Goal: Transaction & Acquisition: Purchase product/service

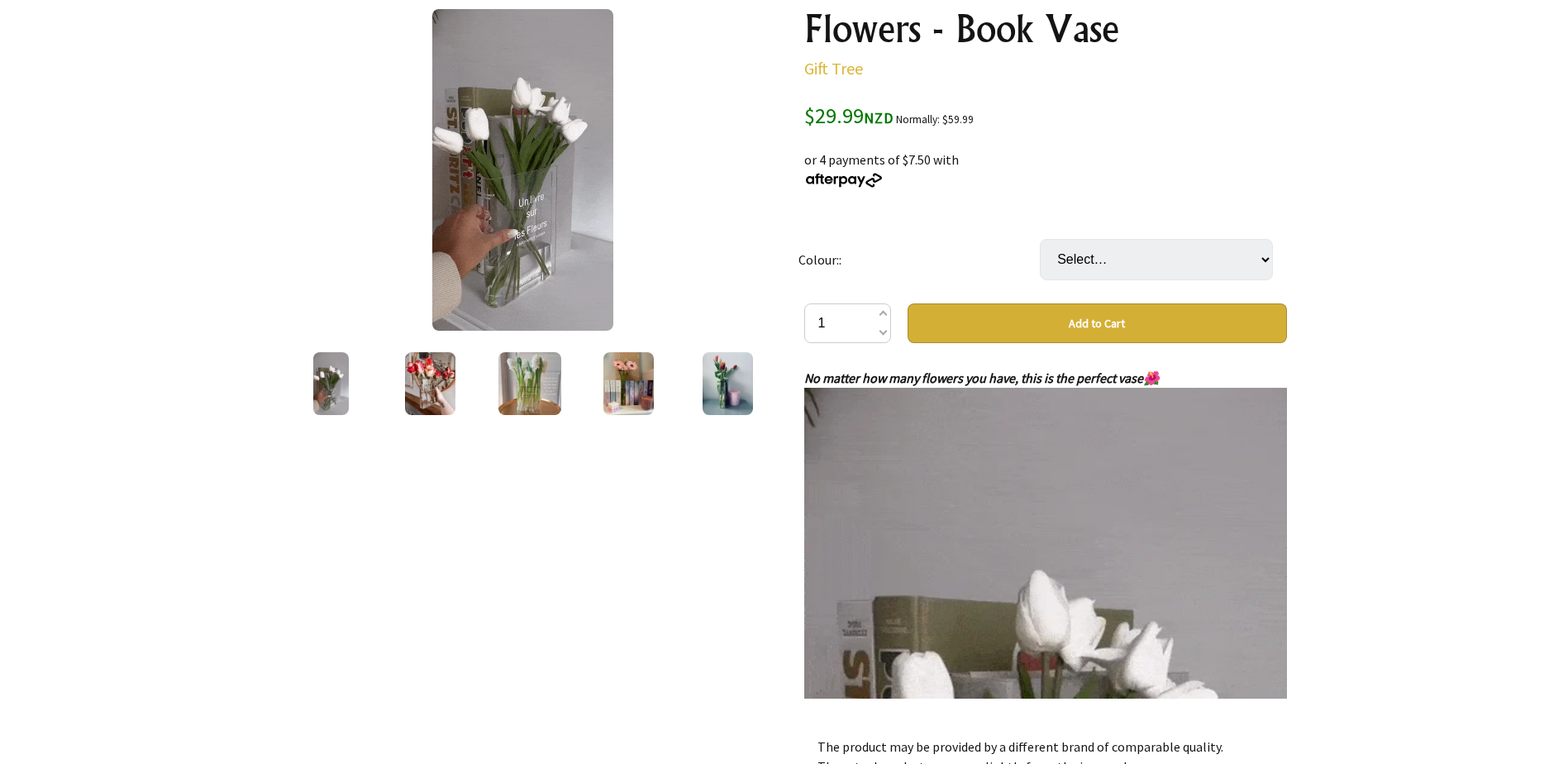
scroll to position [205, 0]
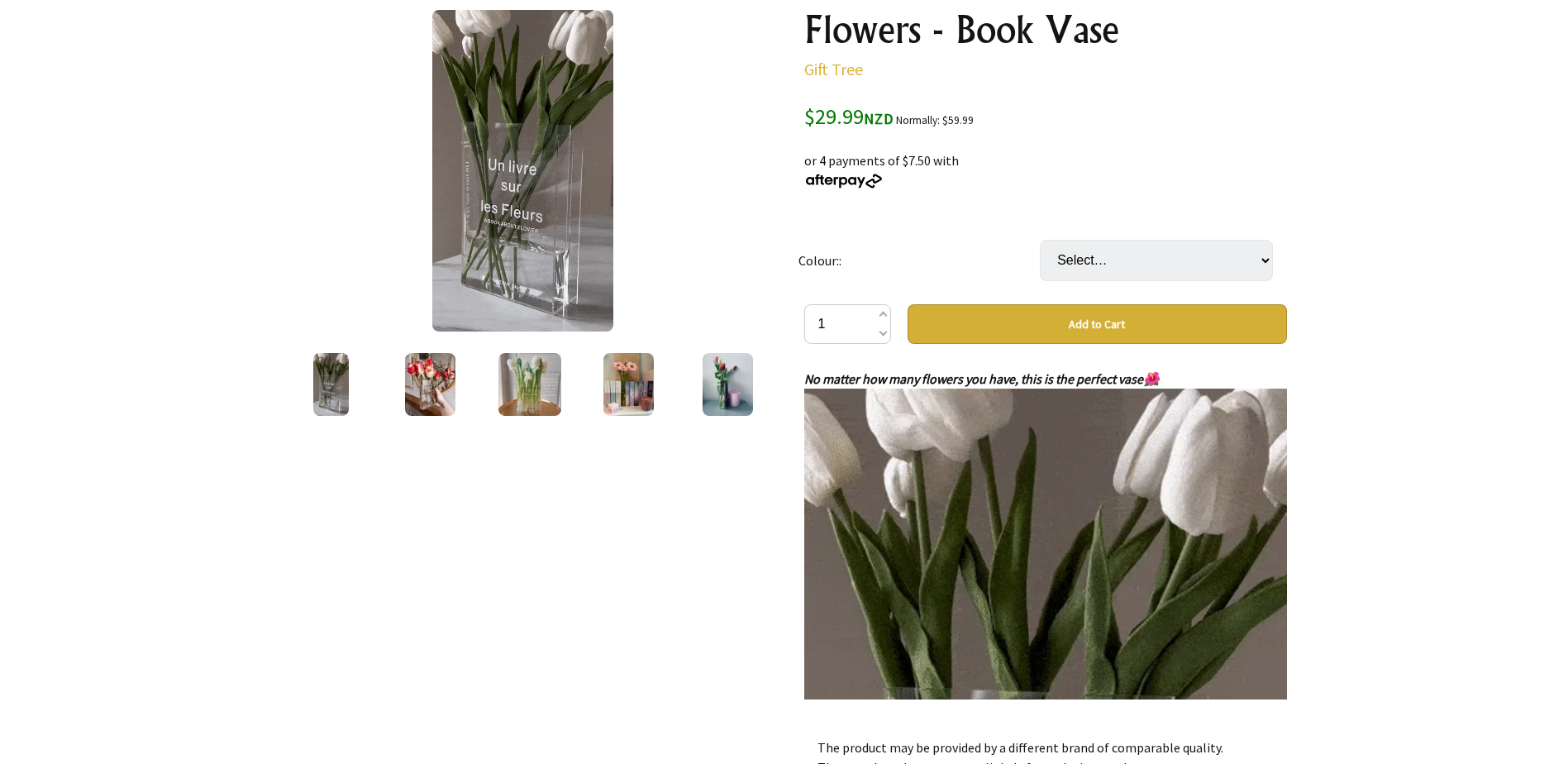
click at [1163, 317] on button "Add to Cart" at bounding box center [1096, 324] width 379 height 40
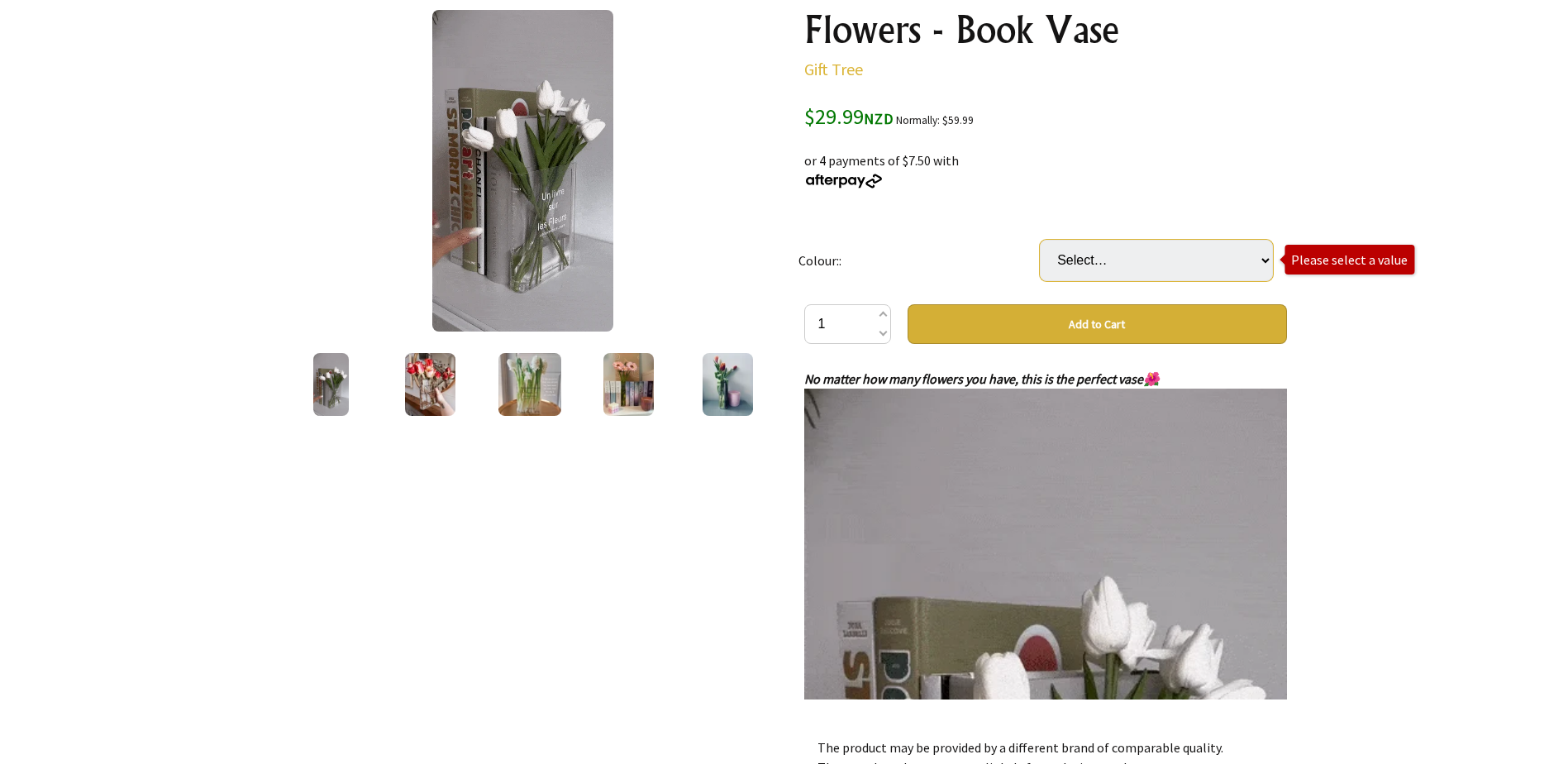
click at [1138, 244] on select "Select… 🔥🔥Transparent (black txt) Blue (white txt) Red (white txt) Brown (white…" at bounding box center [1156, 260] width 233 height 41
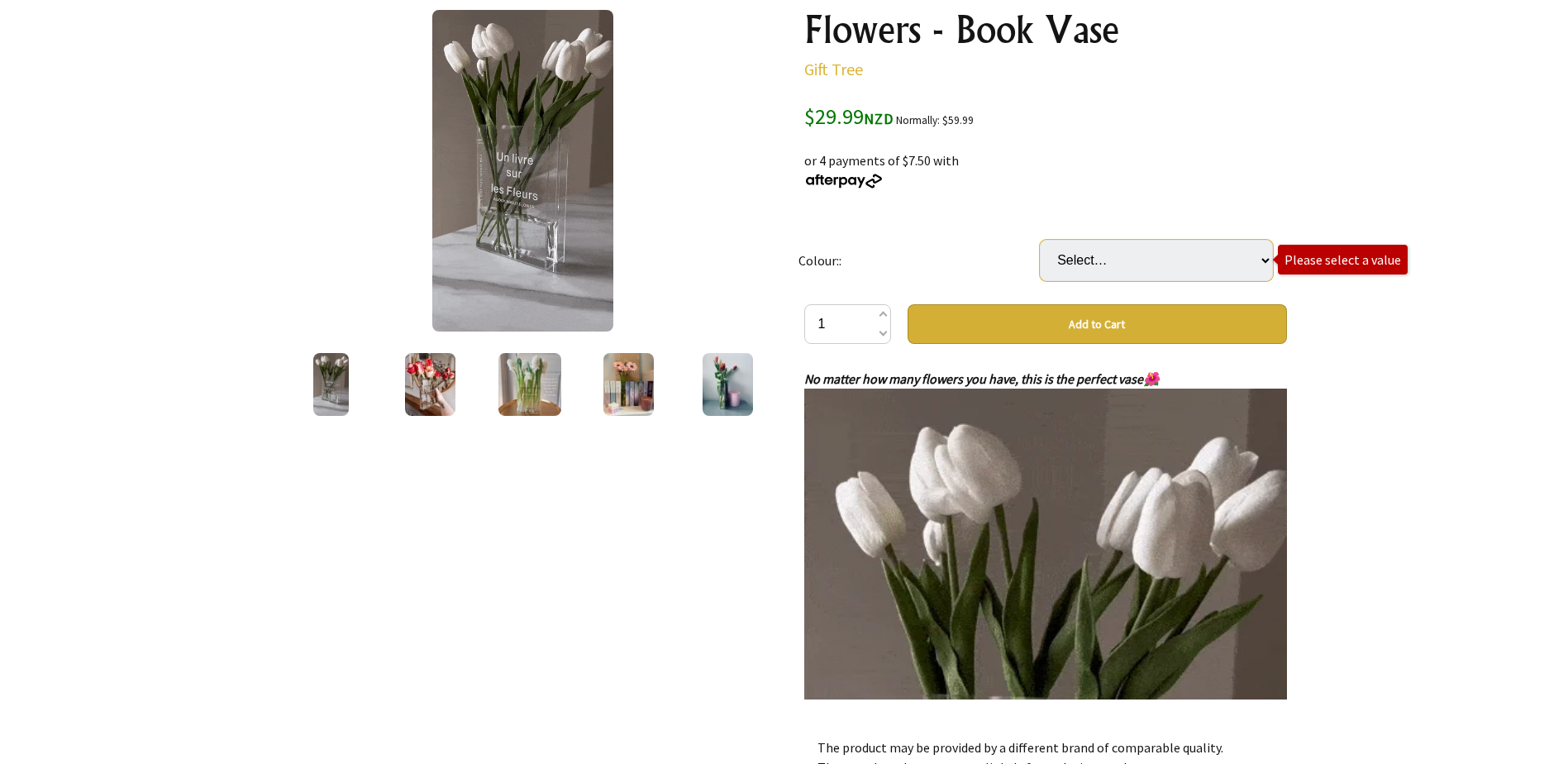
select select "🔥🔥Transparent (black txt)"
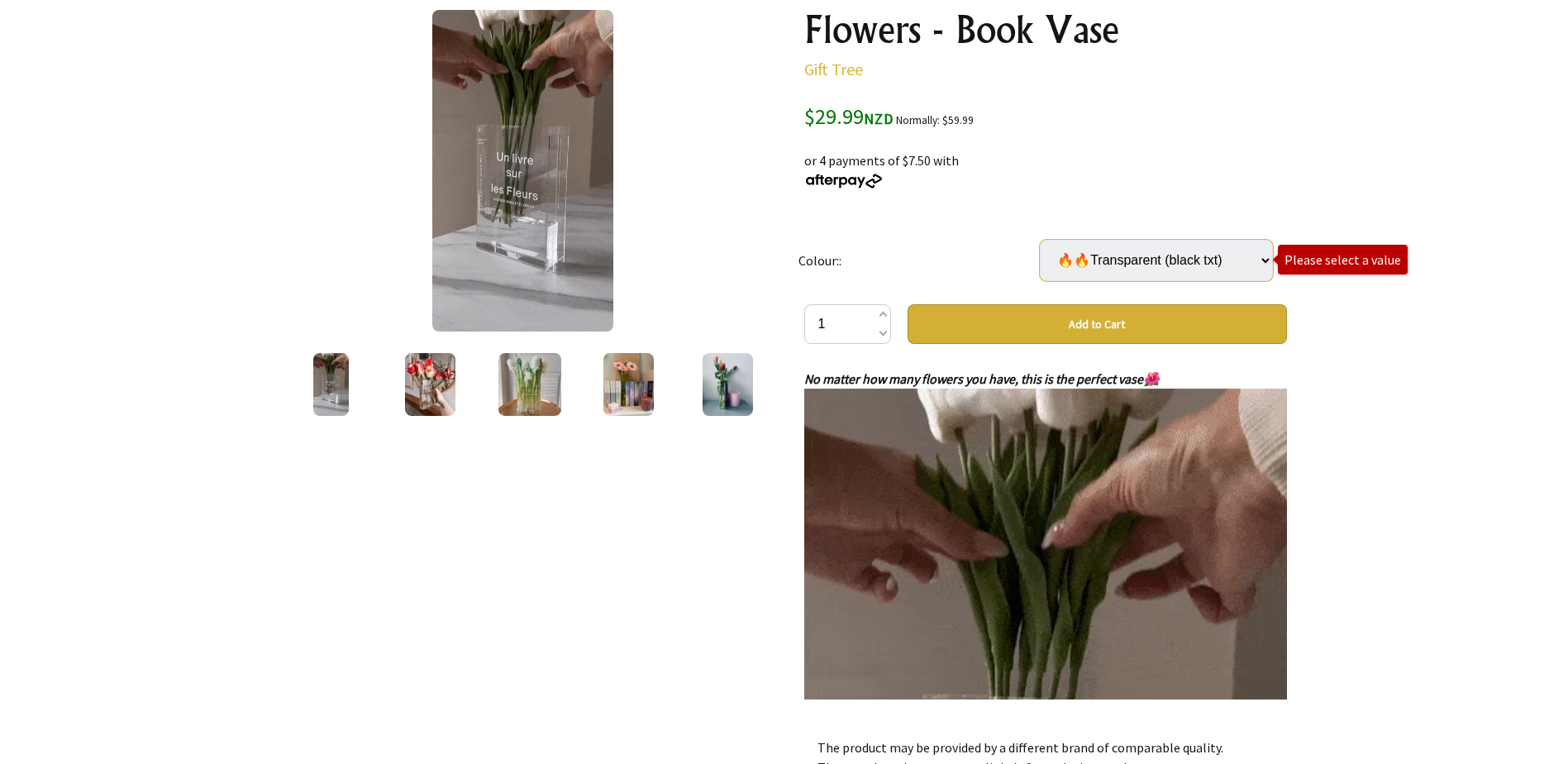
click at [1040, 240] on select "Select… 🔥🔥Transparent (black txt) Blue (white txt) Red (white txt) Brown (white…" at bounding box center [1156, 260] width 233 height 41
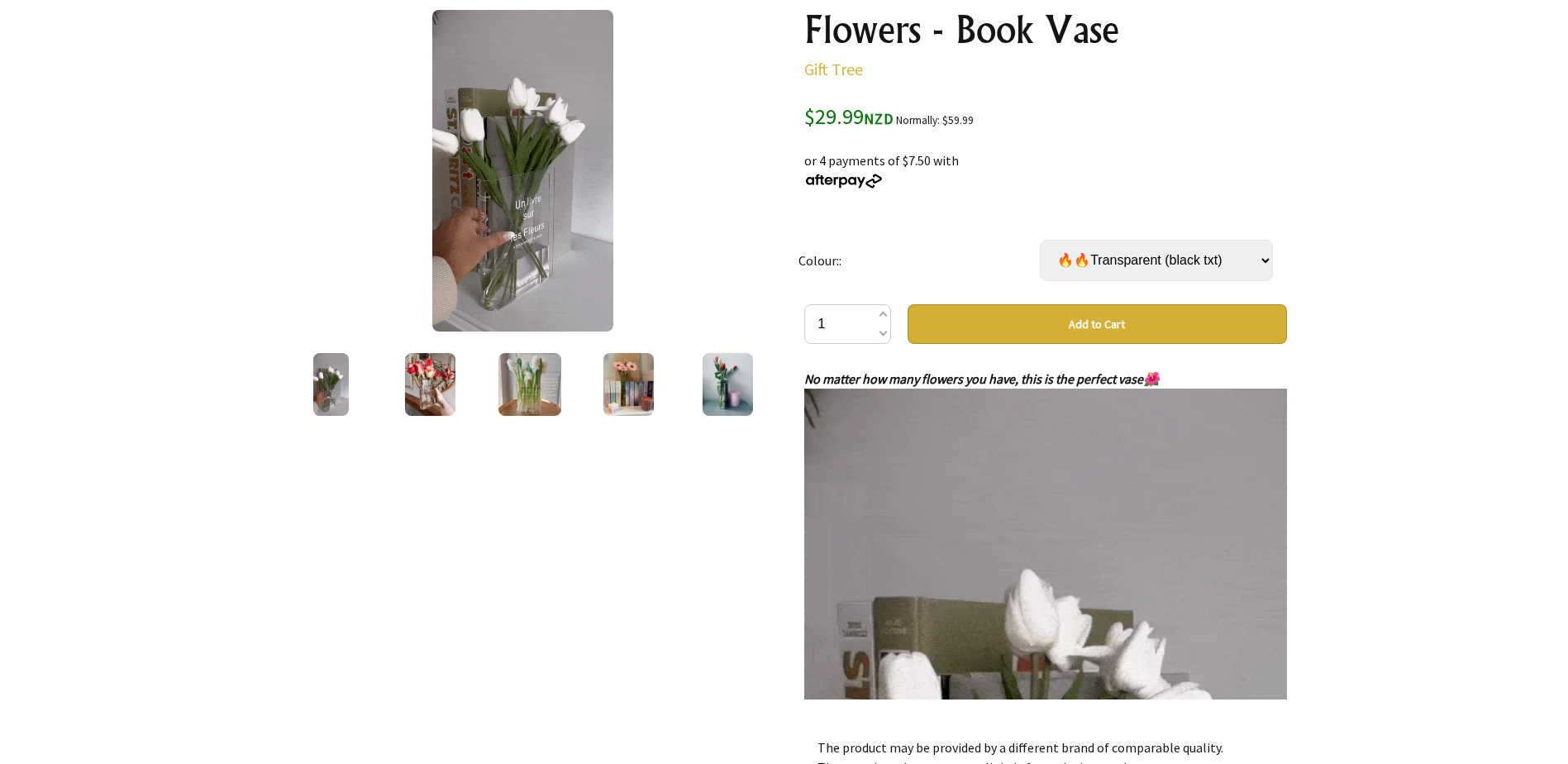
click at [1357, 387] on div at bounding box center [784, 528] width 1568 height 1142
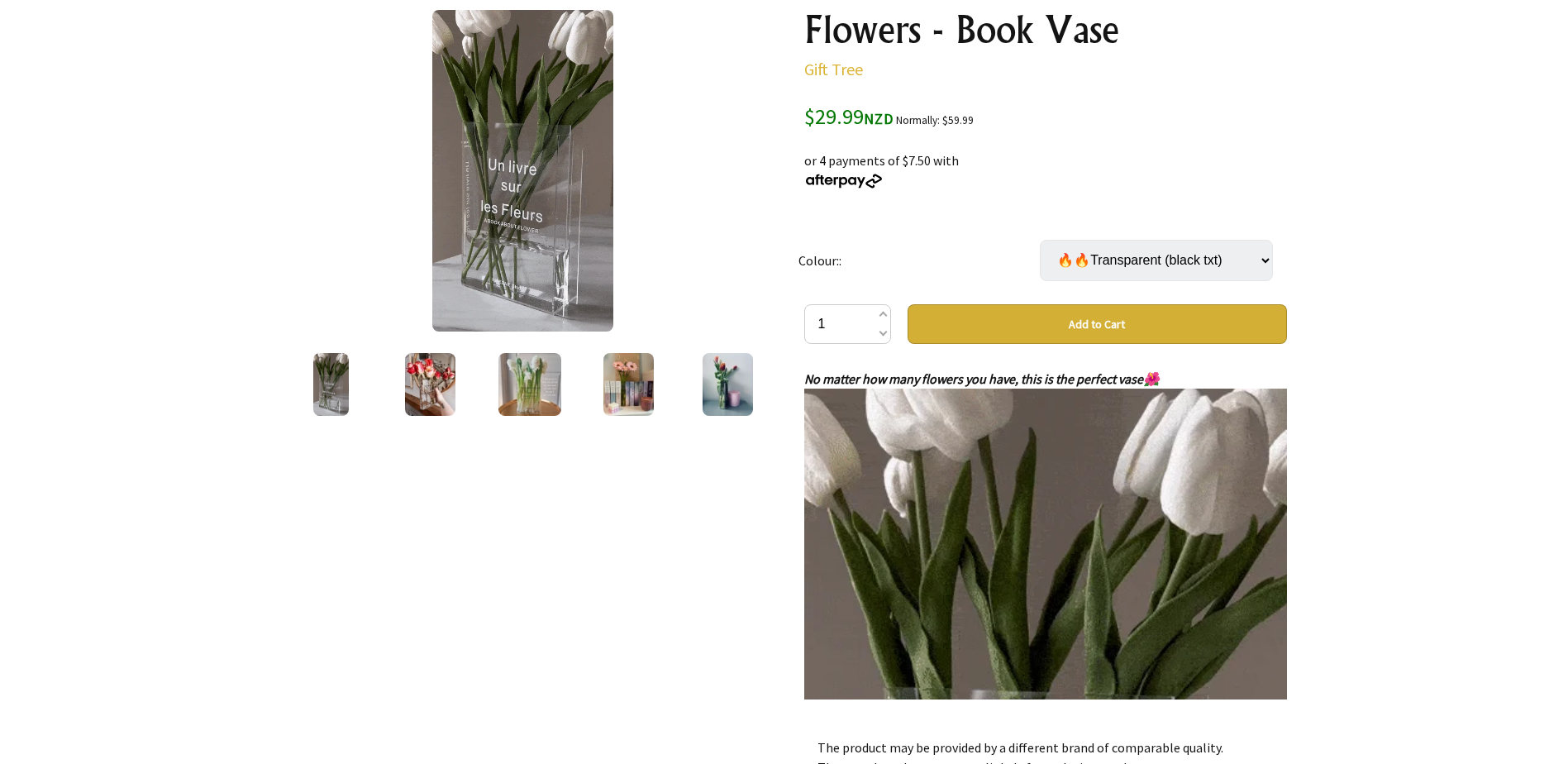
click at [1212, 328] on button "Add to Cart" at bounding box center [1096, 324] width 379 height 40
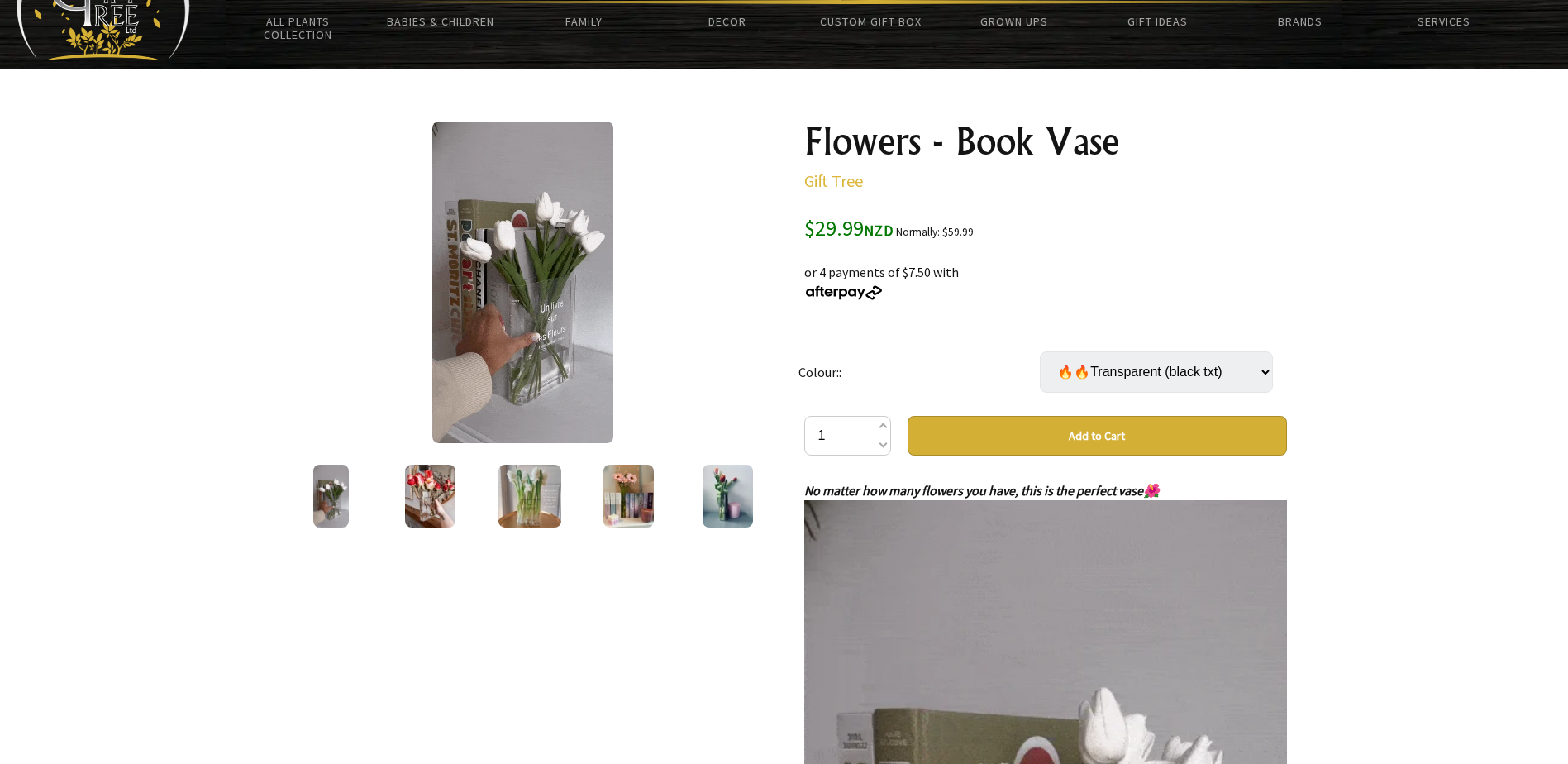
scroll to position [93, 0]
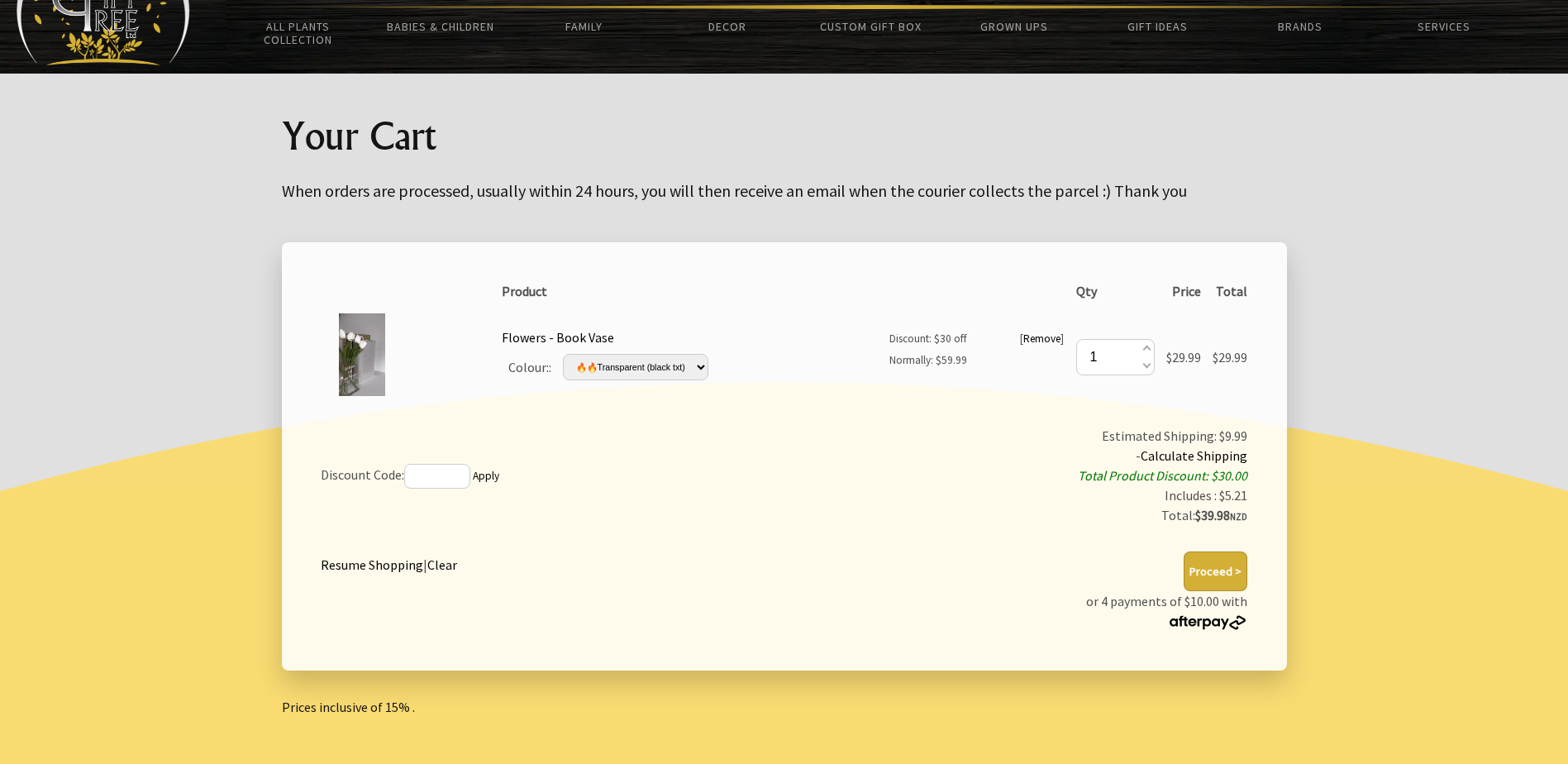
scroll to position [90, 0]
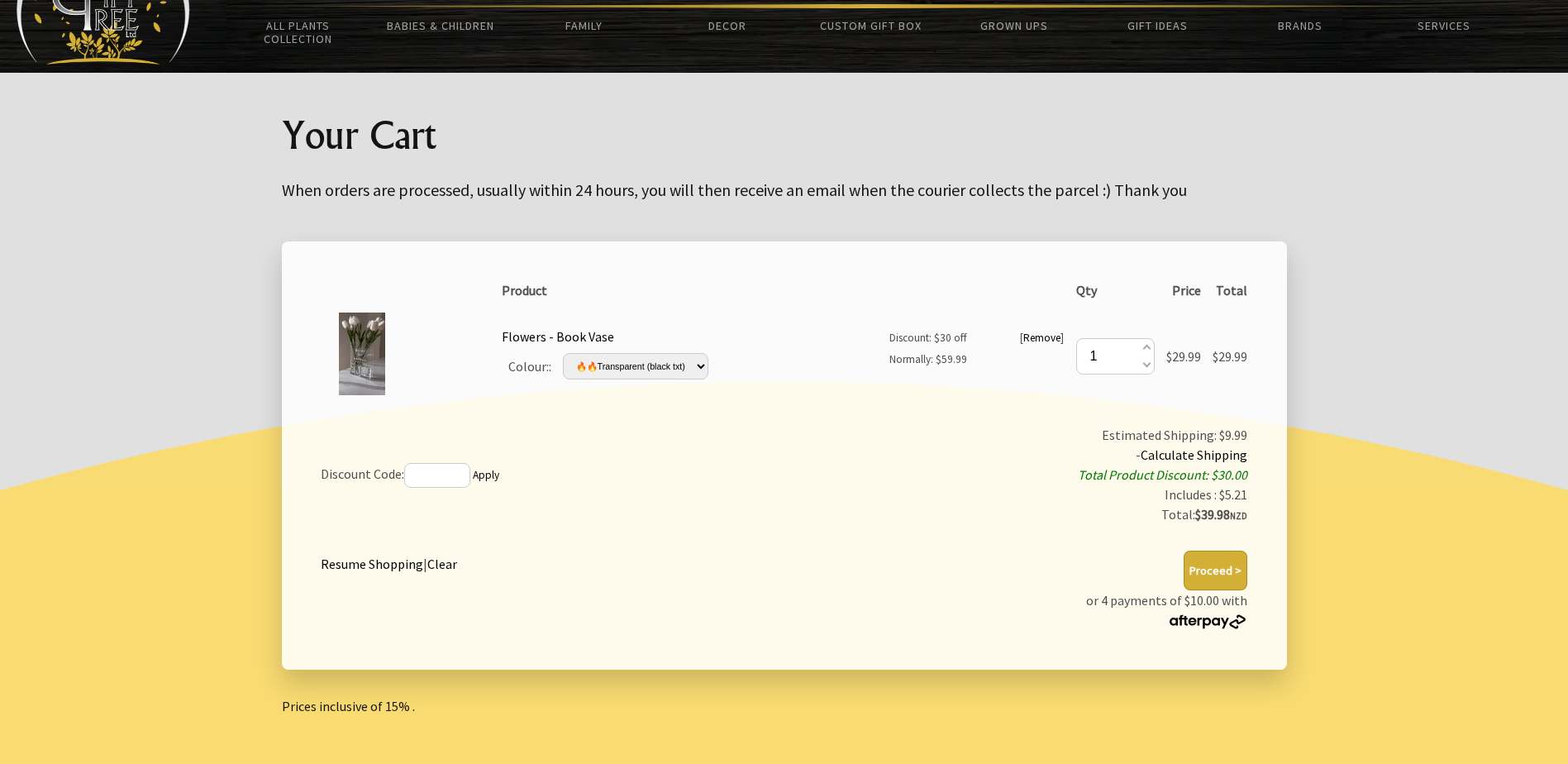
click at [1235, 574] on button "Proceed >" at bounding box center [1215, 571] width 64 height 40
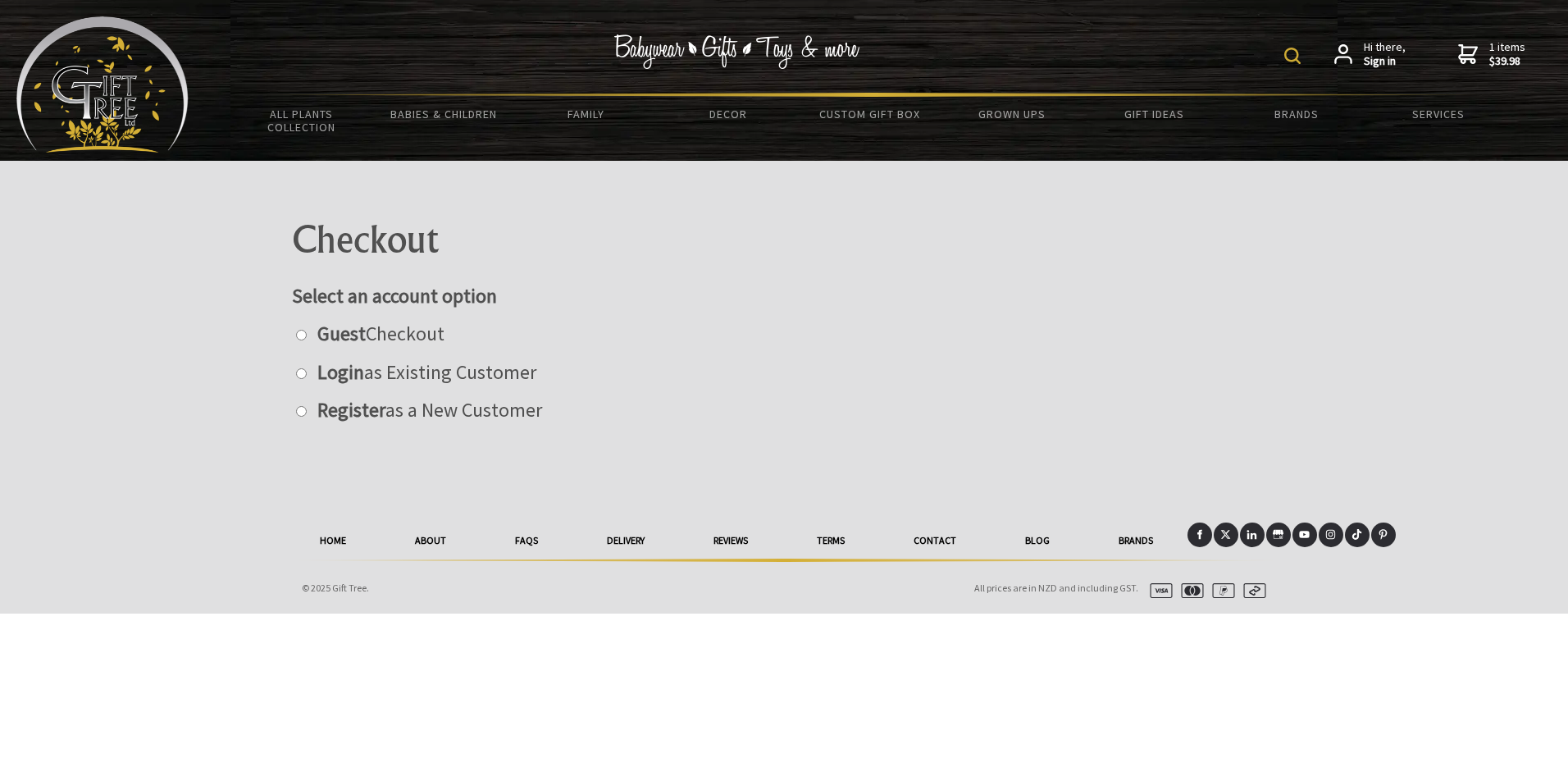
click at [381, 328] on label "Guest Checkout" at bounding box center [377, 333] width 135 height 26
click at [307, 330] on input "radio" at bounding box center [301, 335] width 11 height 11
radio input "true"
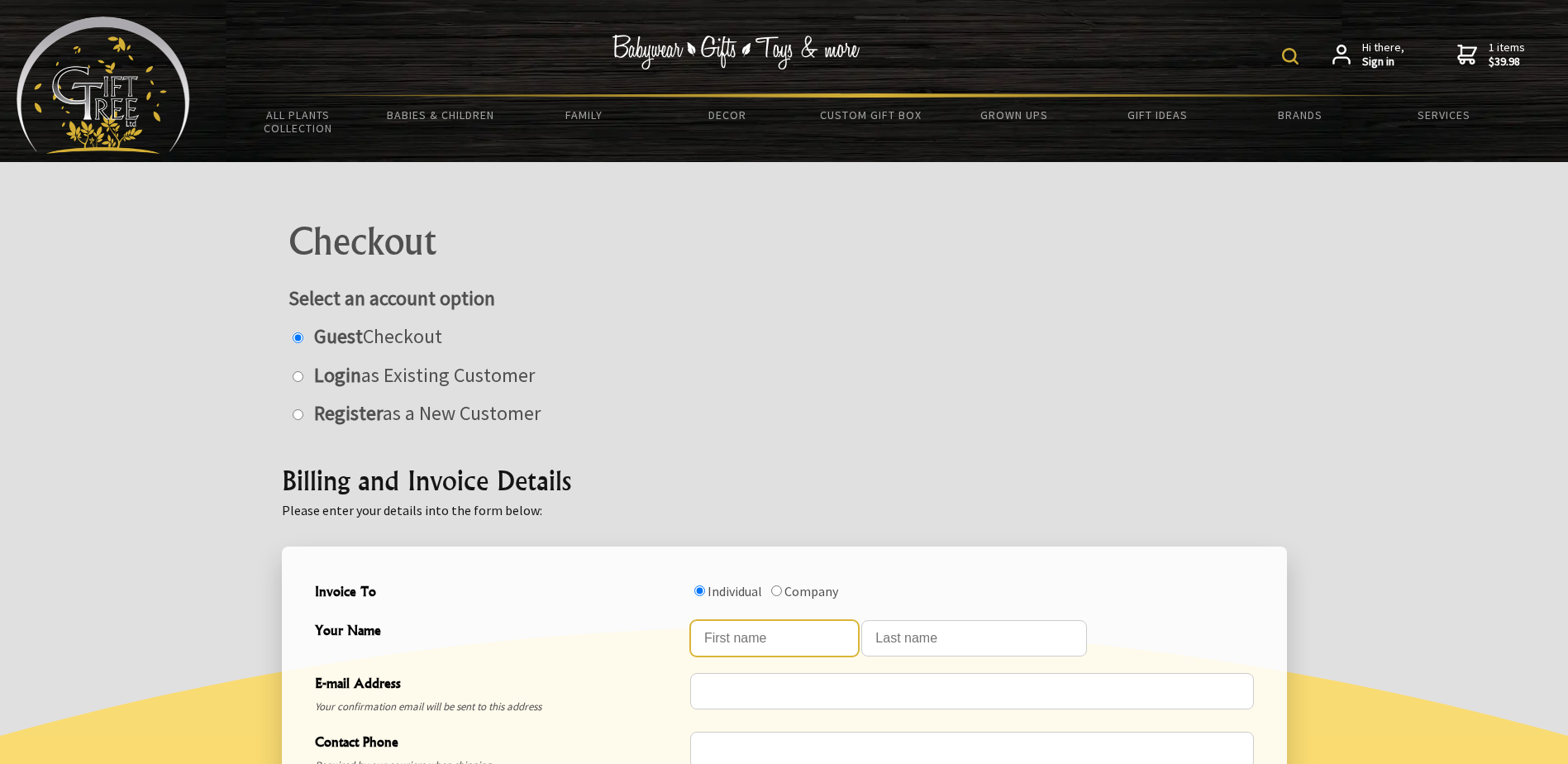
click at [794, 653] on input "Your Name" at bounding box center [774, 639] width 168 height 36
type input "Tom"
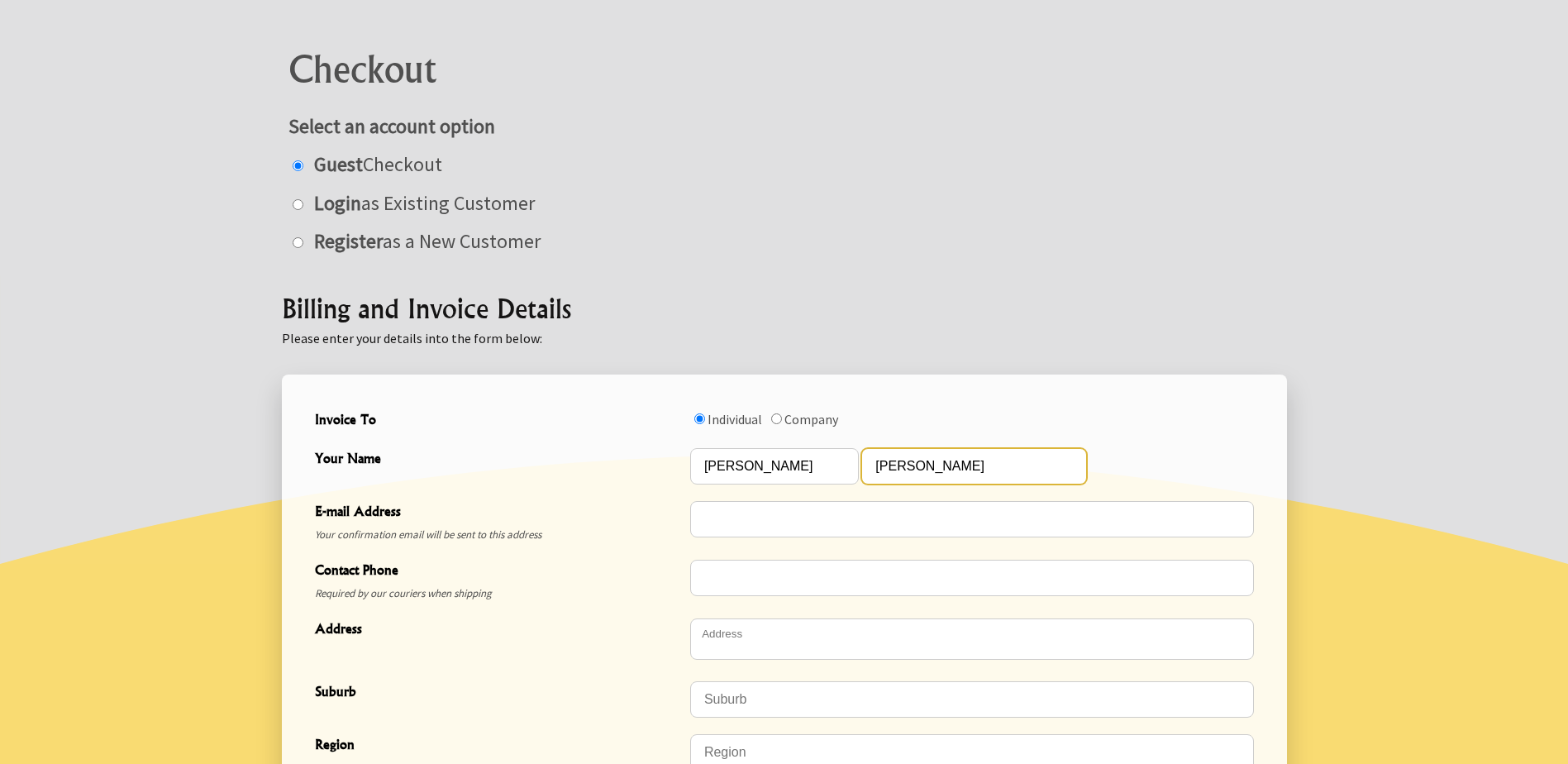
scroll to position [174, 0]
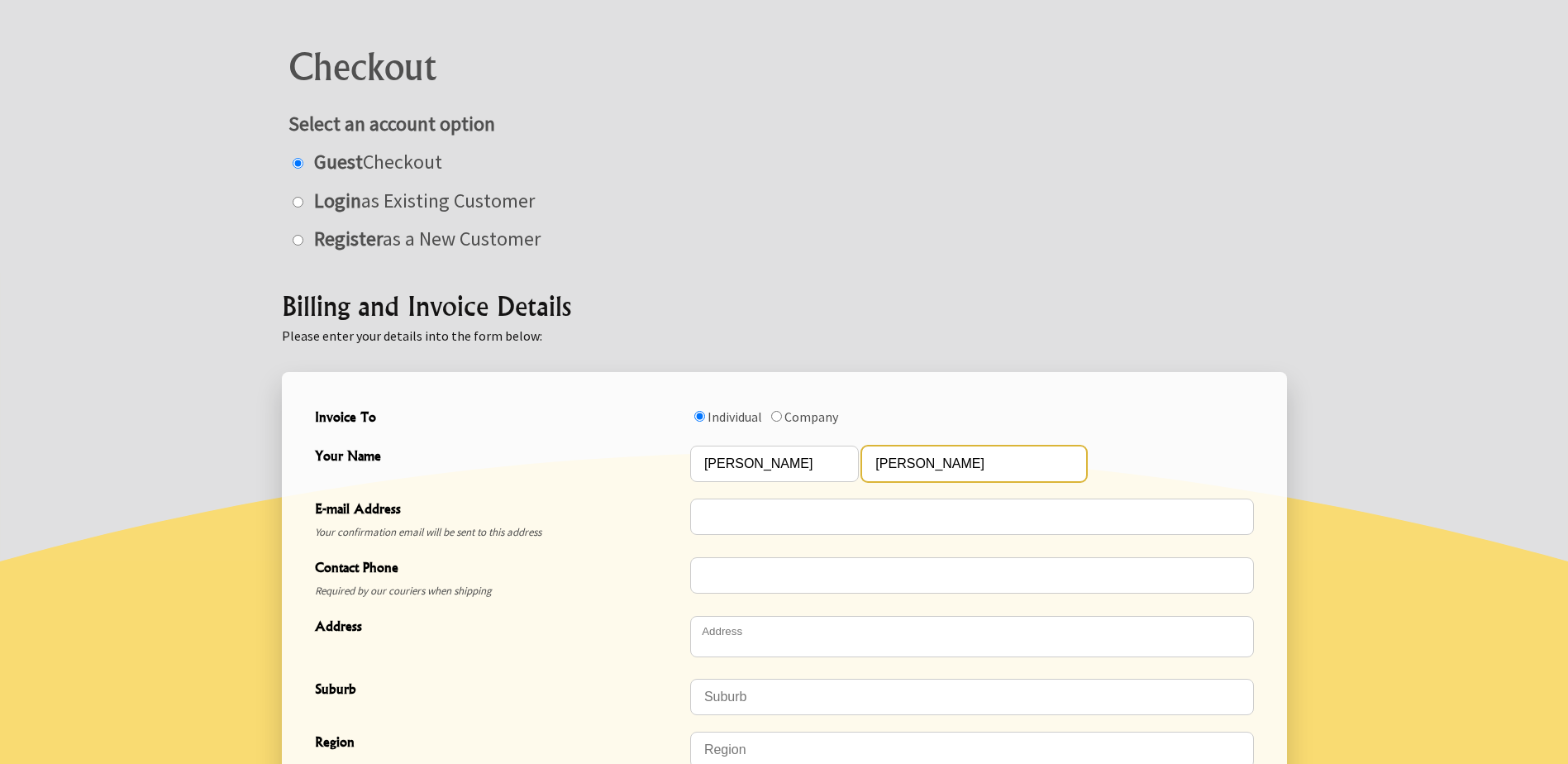
type input "Bayliss"
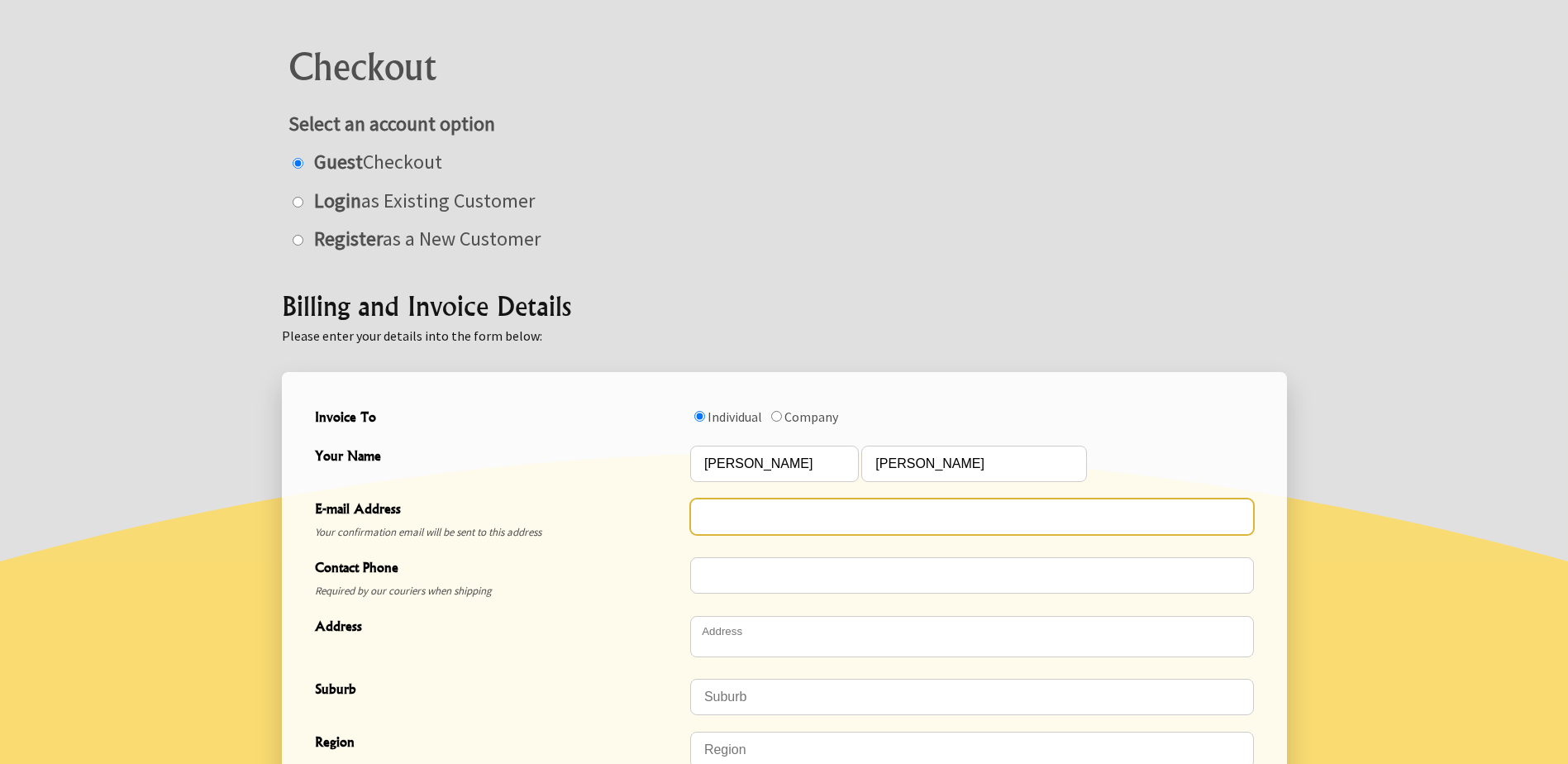
click at [768, 524] on input "E-mail Address" at bounding box center [972, 517] width 564 height 36
type input "tom.russ.bayliss@gmail.com"
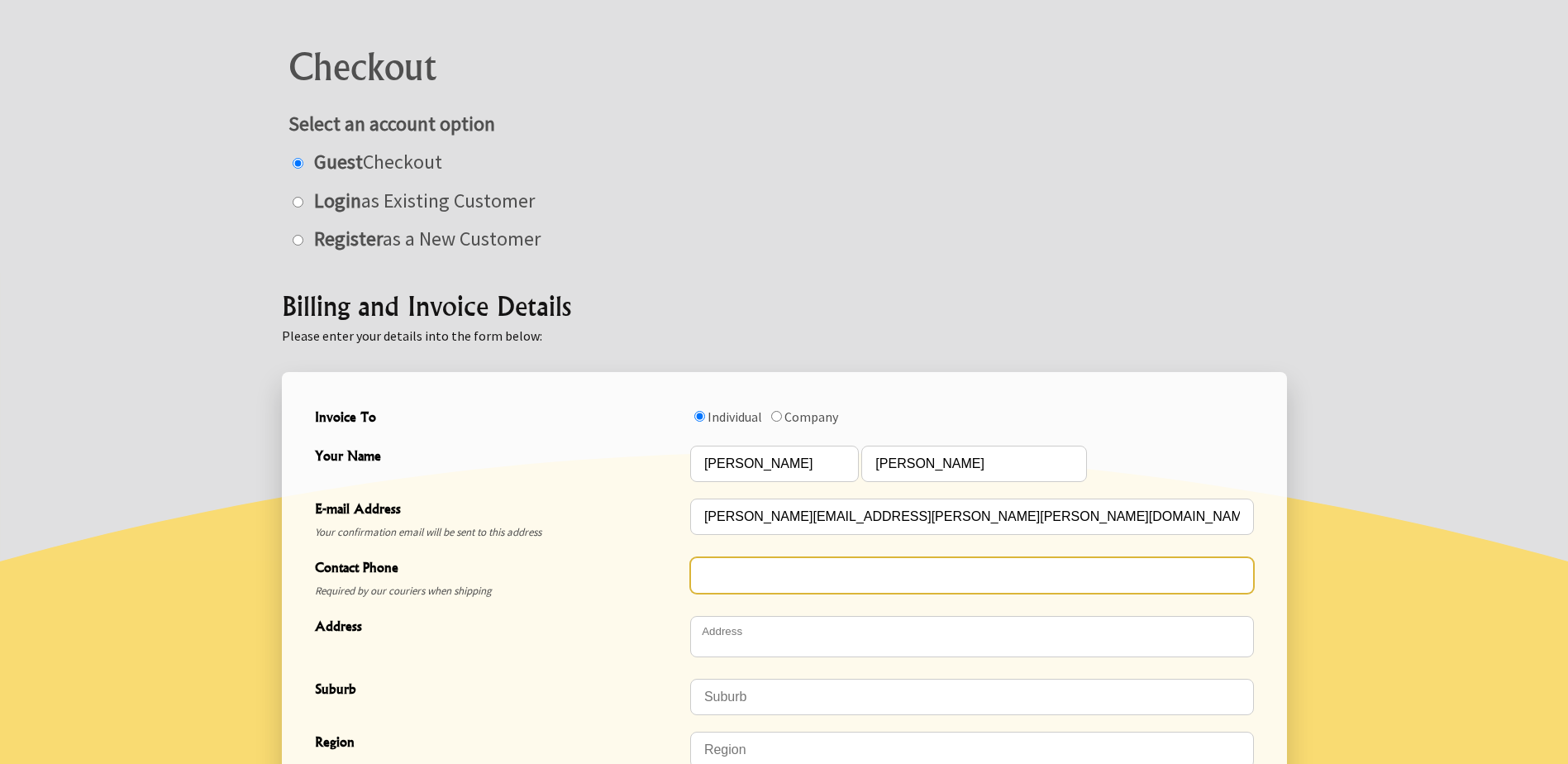
click at [752, 572] on input "Contact Phone" at bounding box center [972, 576] width 564 height 36
type input "0212602523"
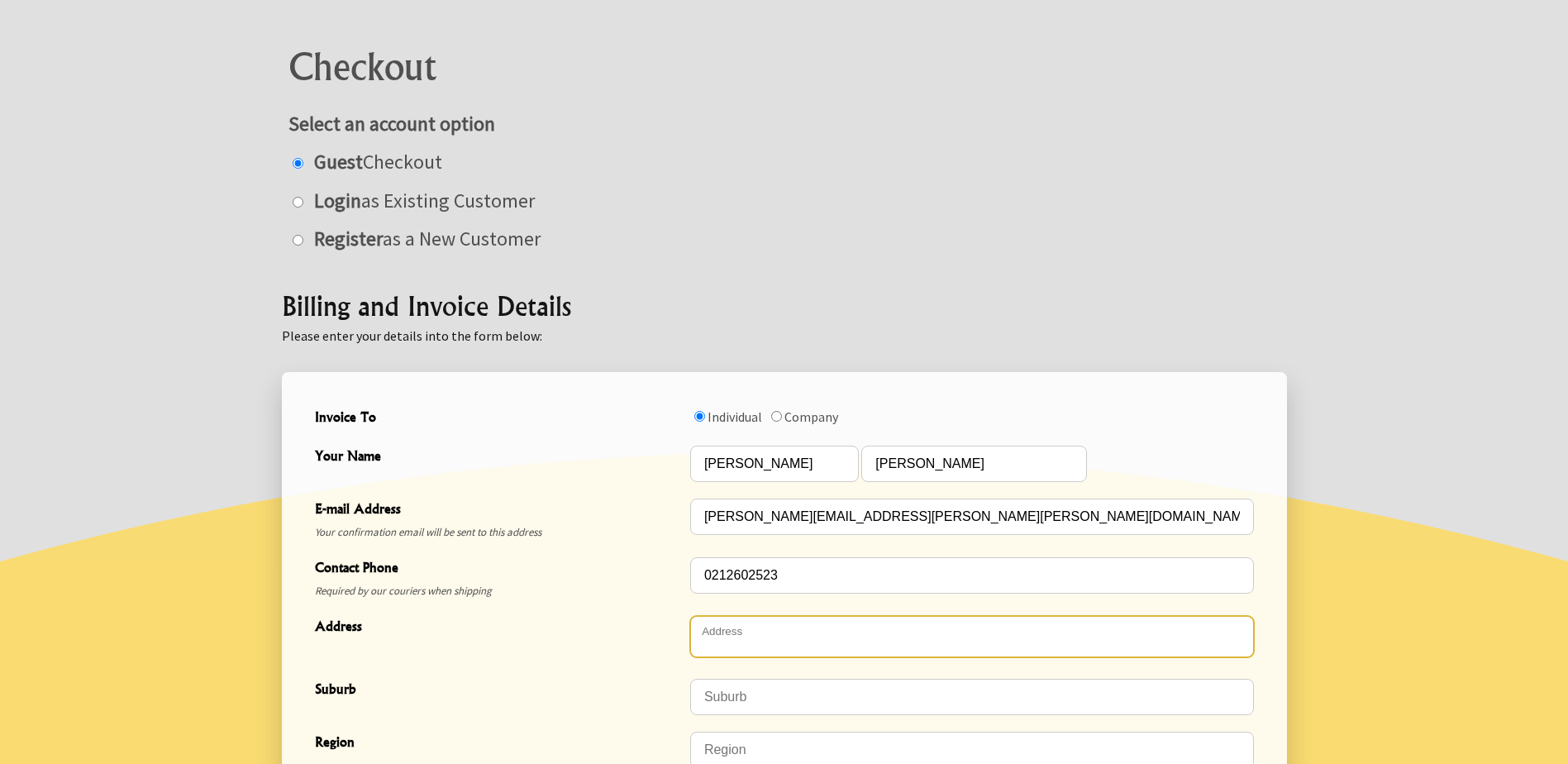
click at [755, 644] on textarea "Address" at bounding box center [972, 637] width 564 height 41
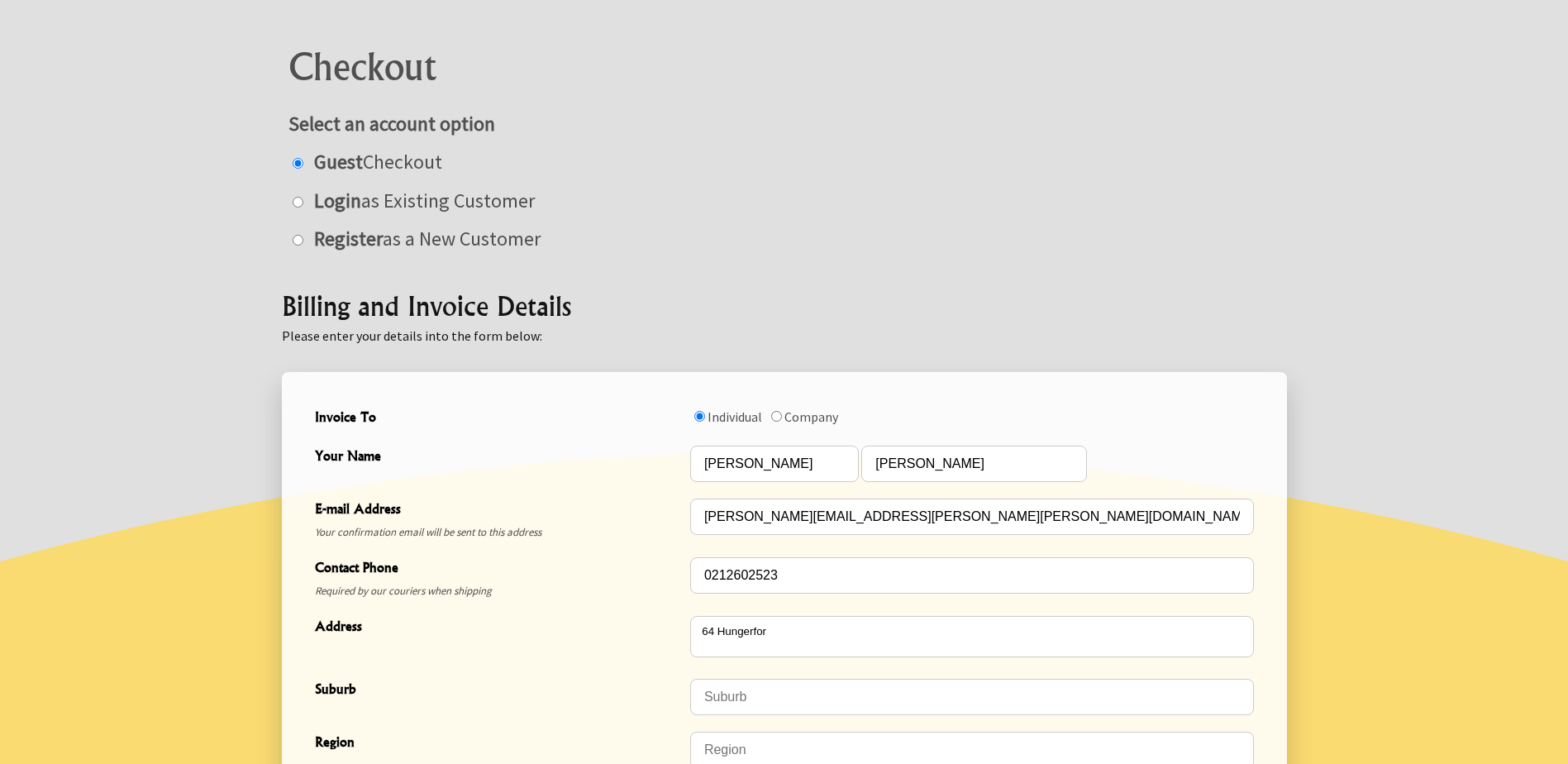
type textarea "64 Hungerford Road"
type input "Houghton Bay"
type input "Wellington"
type input "6023"
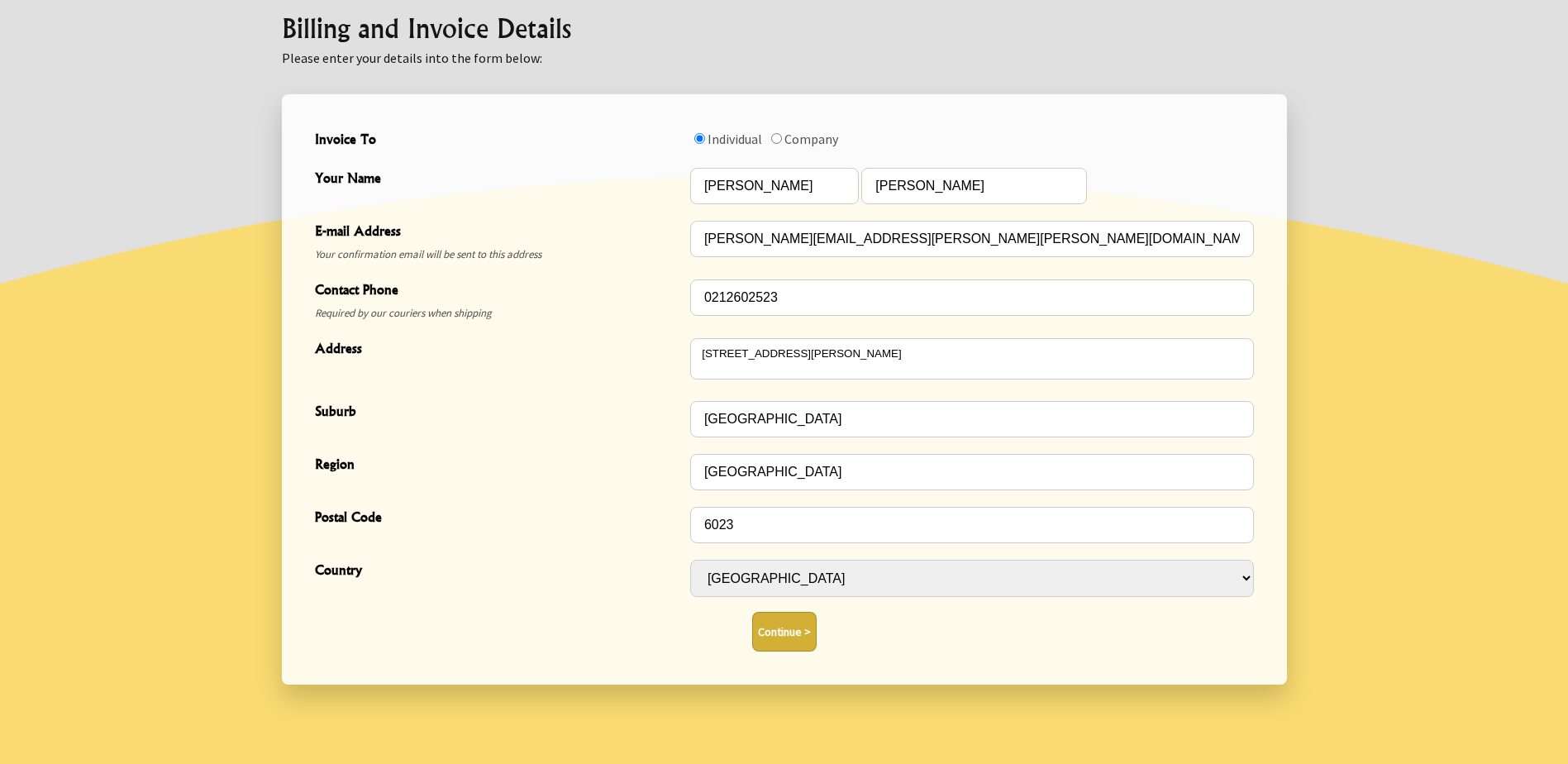
scroll to position [453, 0]
click at [790, 625] on button "Continue >" at bounding box center [784, 631] width 65 height 40
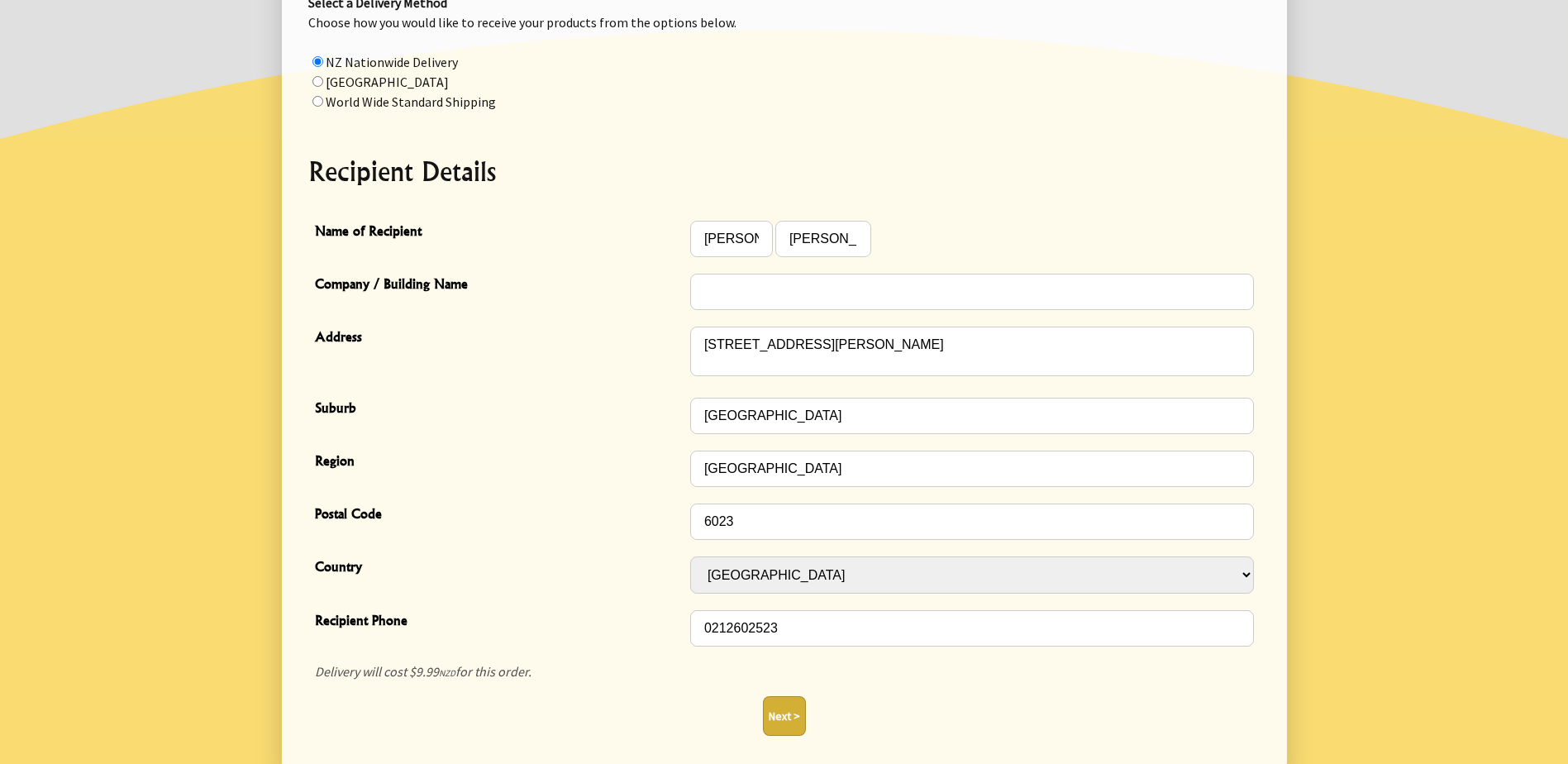
scroll to position [311, 0]
click at [757, 300] on input "Company / Building Name" at bounding box center [972, 293] width 564 height 36
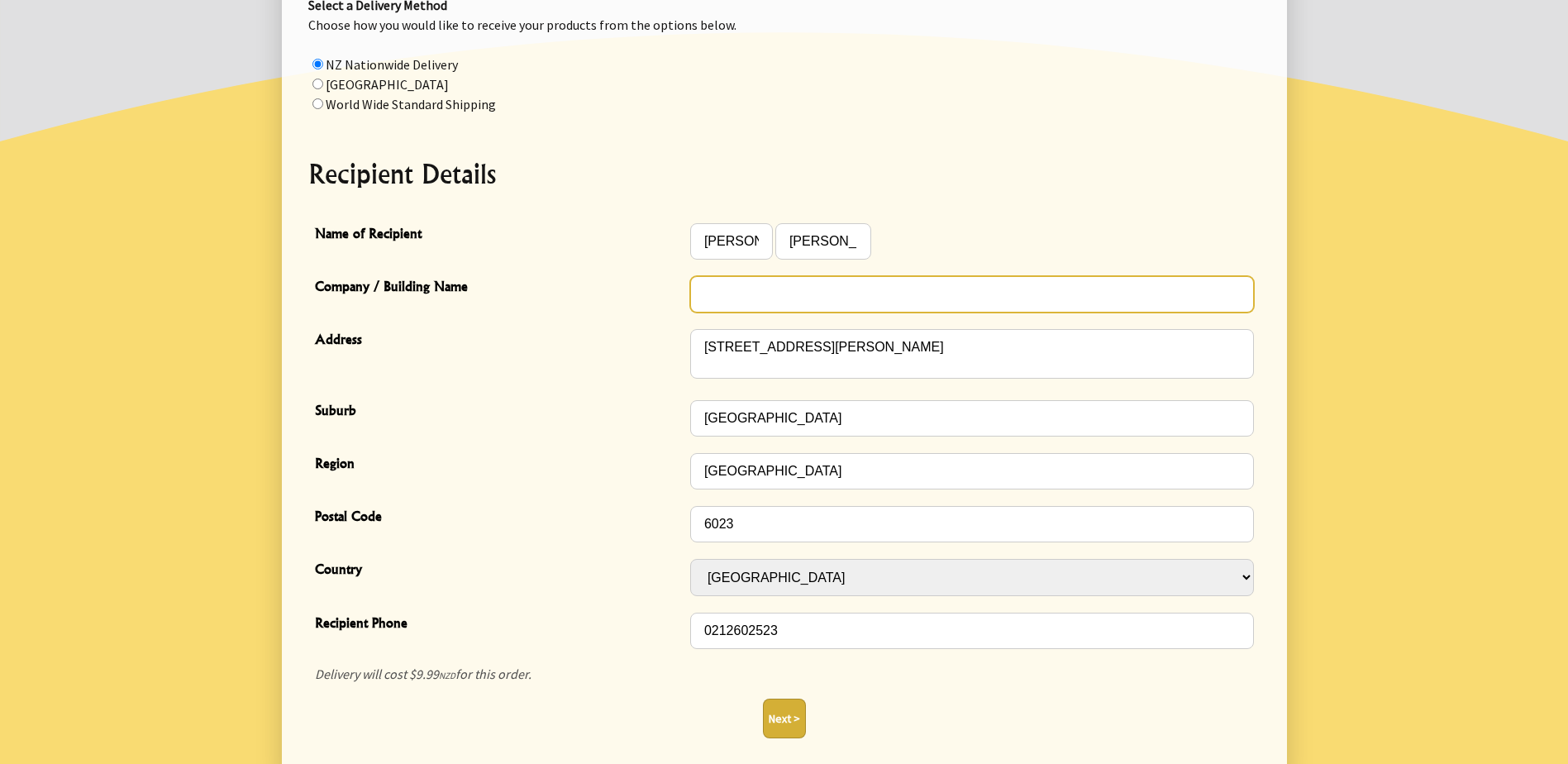
scroll to position [310, 0]
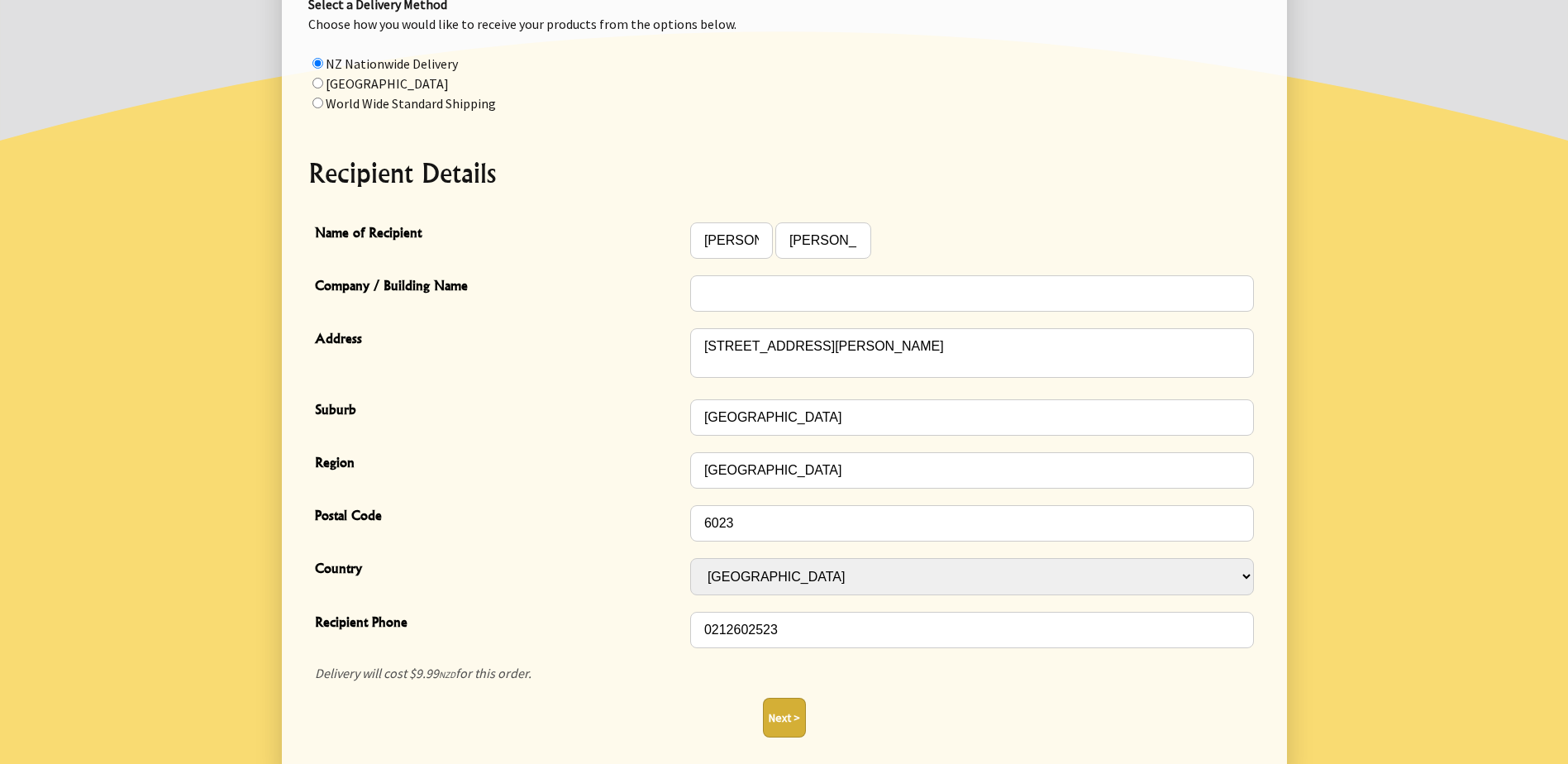
click at [798, 708] on button "Next >" at bounding box center [784, 718] width 43 height 40
type button "1"
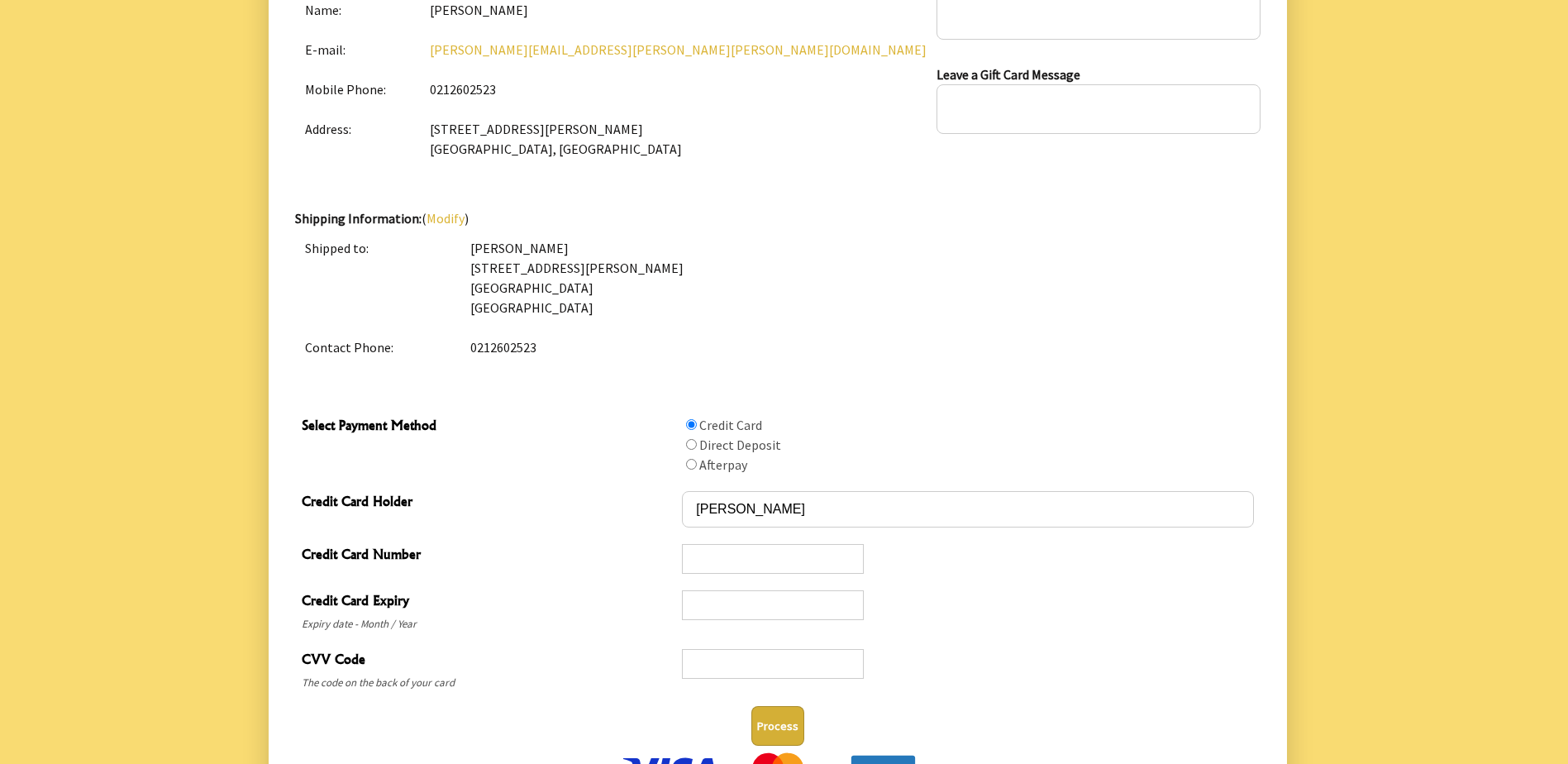
scroll to position [538, 0]
click at [755, 549] on iframe at bounding box center [772, 557] width 167 height 16
click at [936, 641] on div "CVV Code The code on the back of your card" at bounding box center [778, 667] width 965 height 59
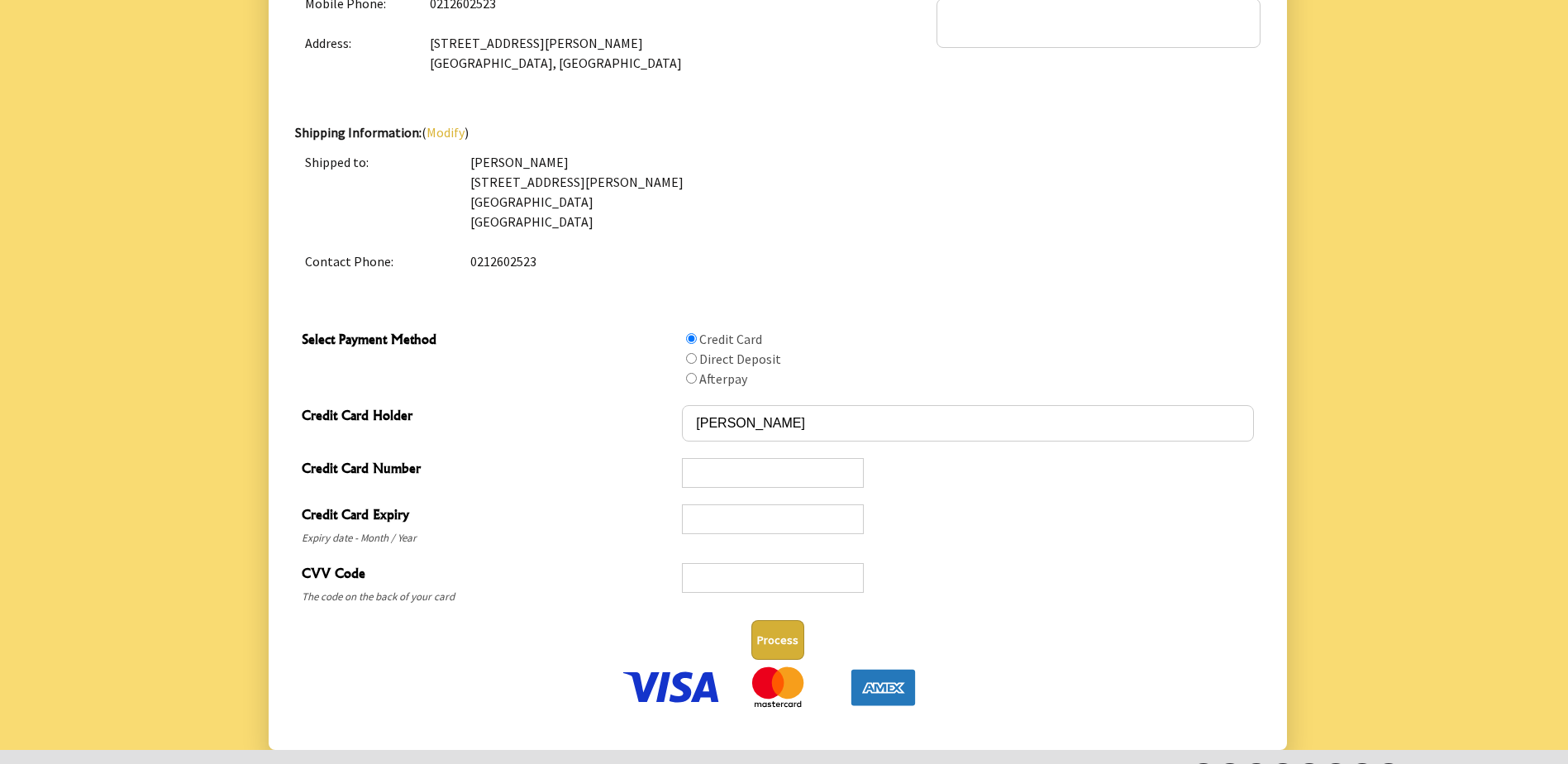
scroll to position [621, 0]
click at [781, 642] on button "Process" at bounding box center [778, 640] width 53 height 40
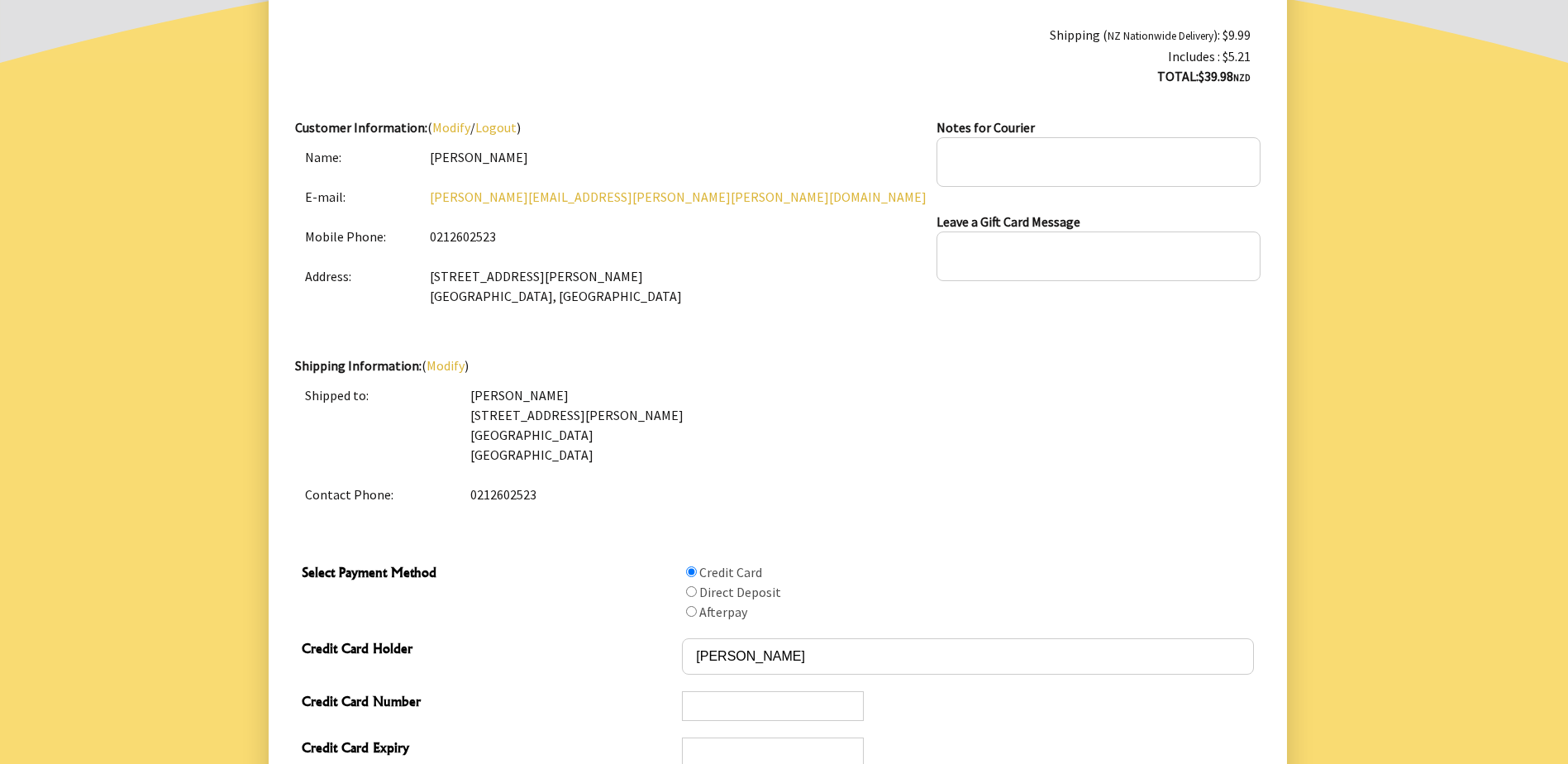
scroll to position [384, 0]
